Goal: Information Seeking & Learning: Learn about a topic

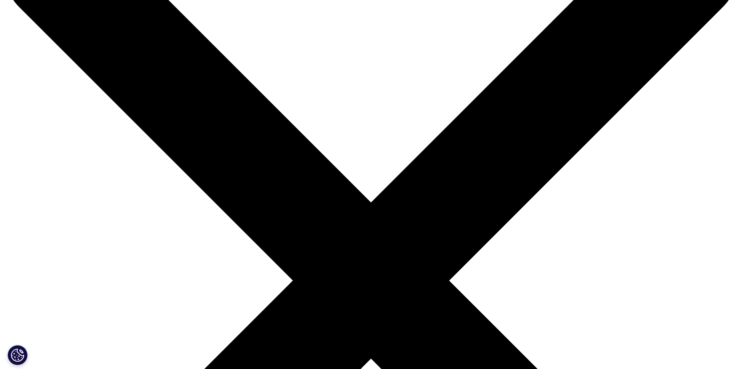
scroll to position [200, 0]
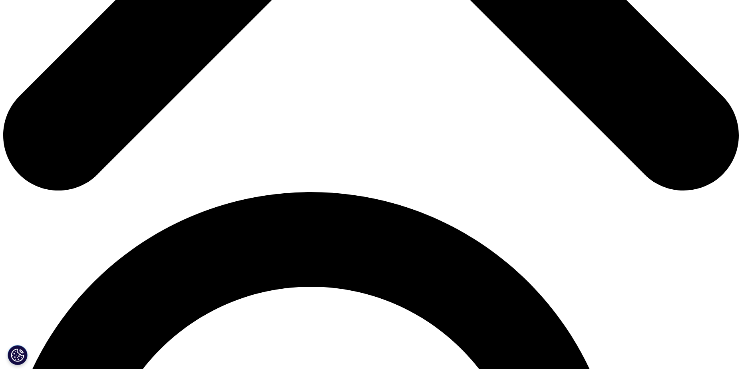
scroll to position [560, 0]
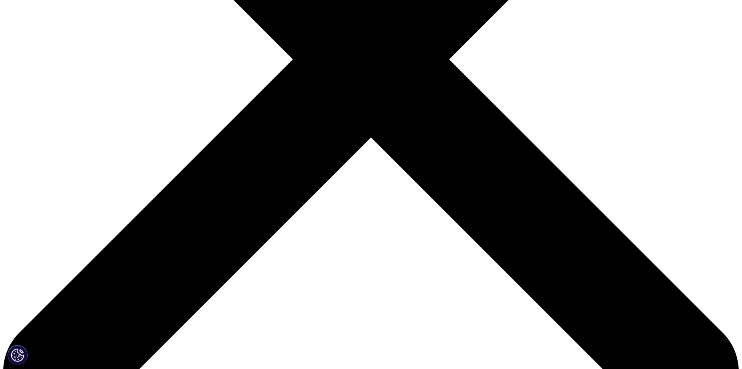
scroll to position [360, 0]
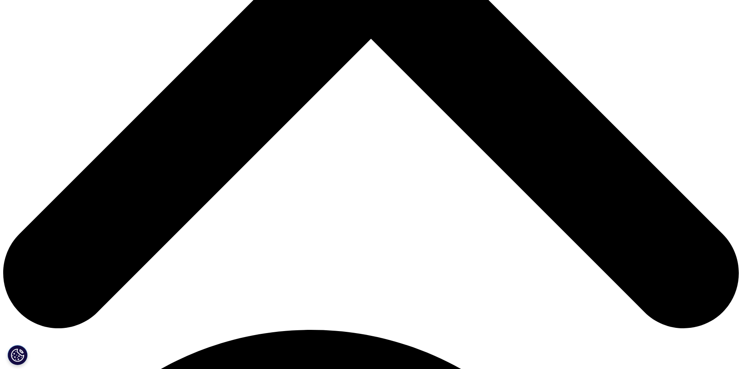
scroll to position [723, 0]
